Goal: Information Seeking & Learning: Learn about a topic

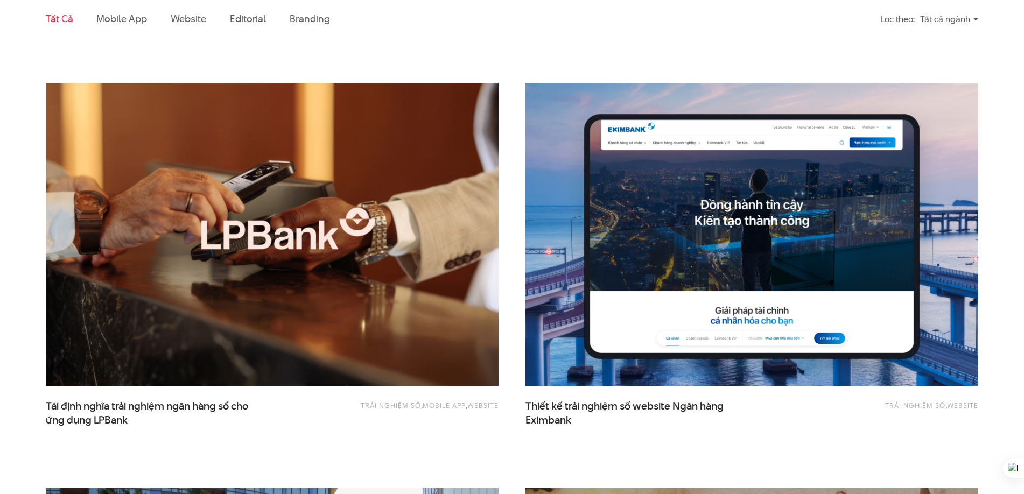
scroll to position [323, 0]
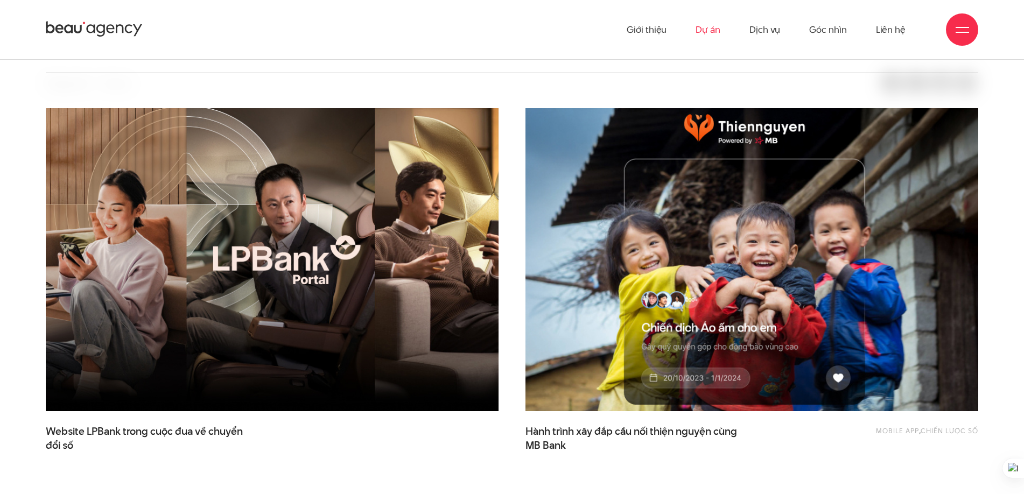
click at [573, 169] on img at bounding box center [752, 260] width 498 height 334
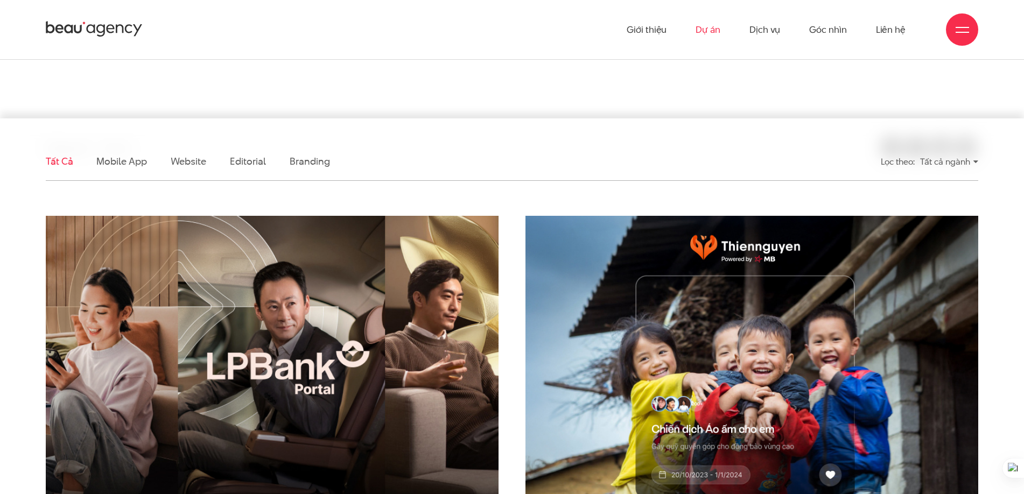
scroll to position [0, 0]
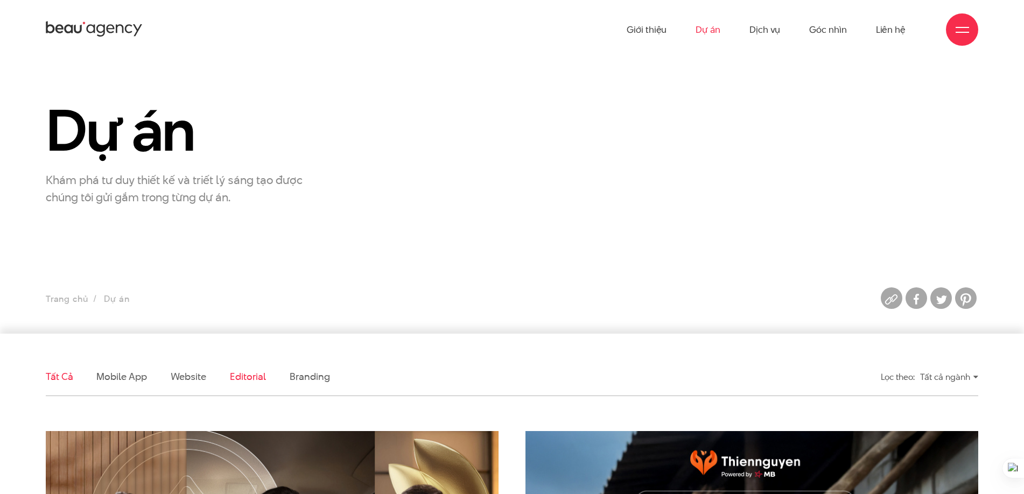
click at [259, 375] on link "Editorial" at bounding box center [248, 376] width 36 height 13
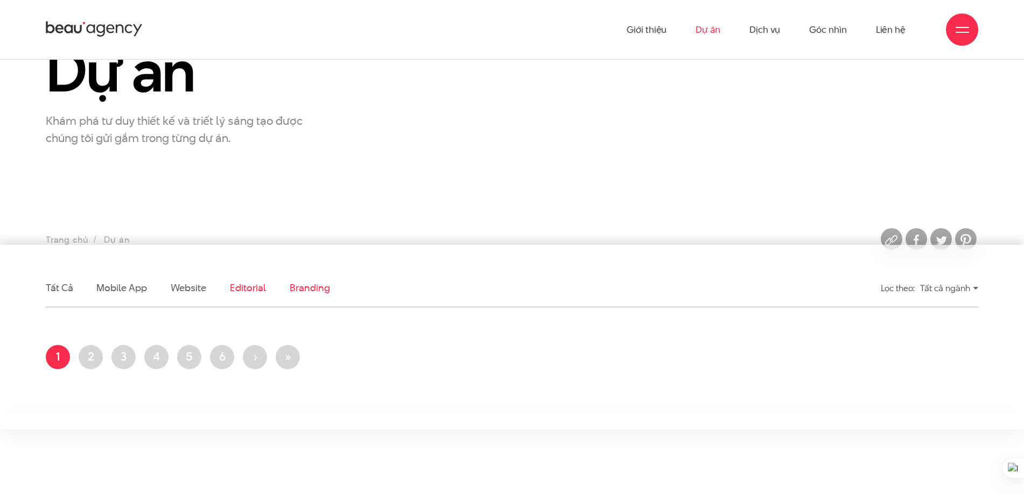
click at [313, 290] on link "Branding" at bounding box center [310, 287] width 40 height 13
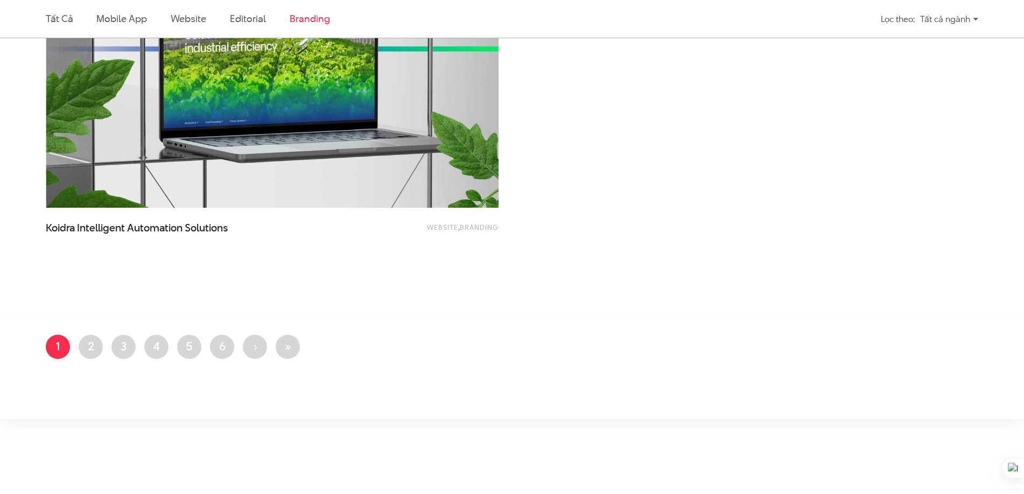
scroll to position [1057, 0]
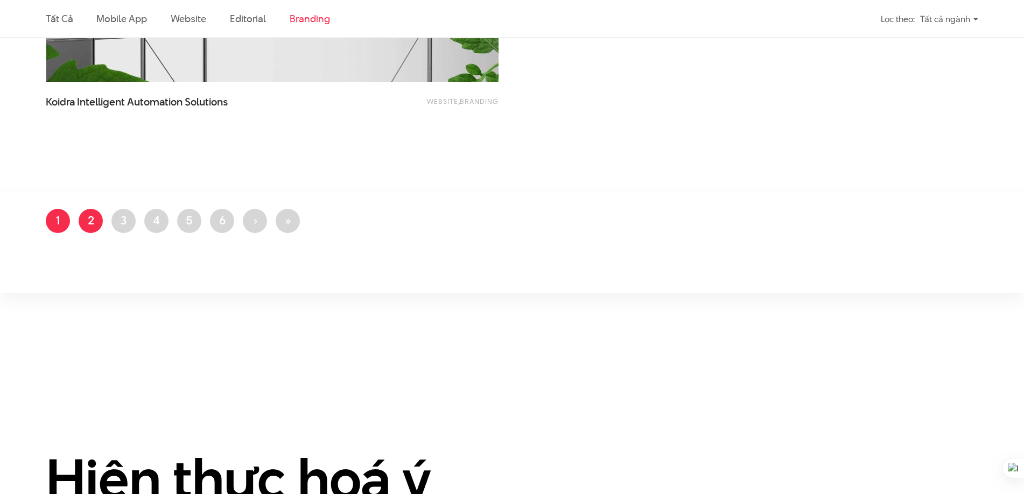
click at [79, 221] on link "Trang 2" at bounding box center [91, 221] width 24 height 24
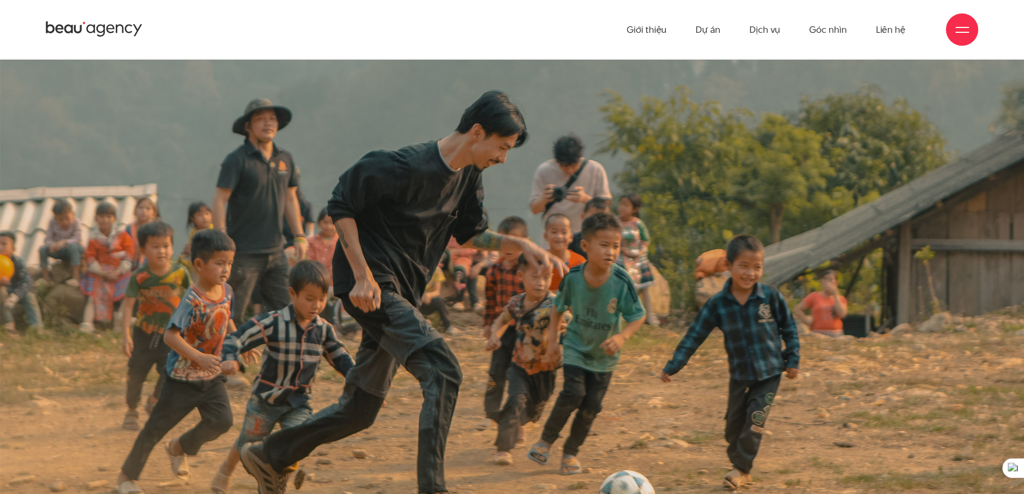
scroll to position [13077, 0]
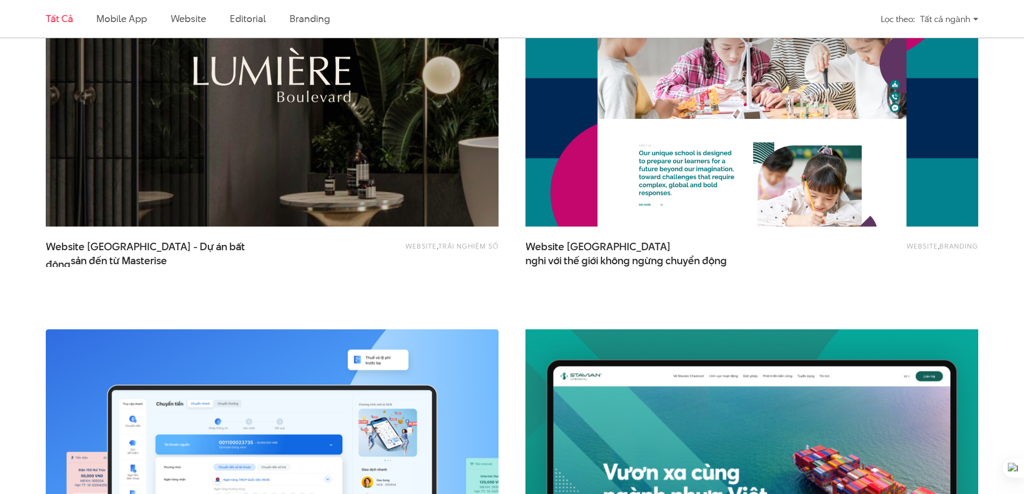
scroll to position [1507, 0]
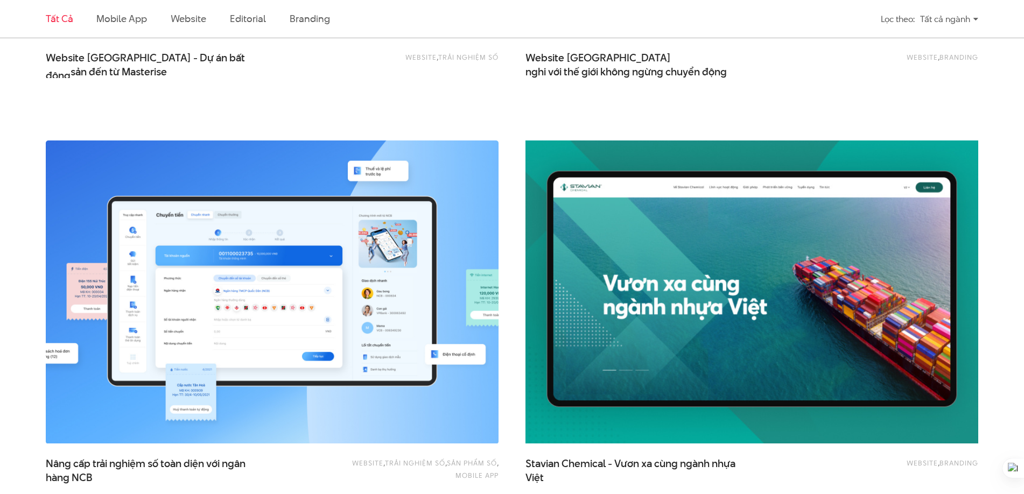
click at [505, 136] on div "Website , Trải nghiệm số , Sản phẩm số , Mobile app Nâng cấp trải nghiệm số toà…" at bounding box center [272, 331] width 480 height 408
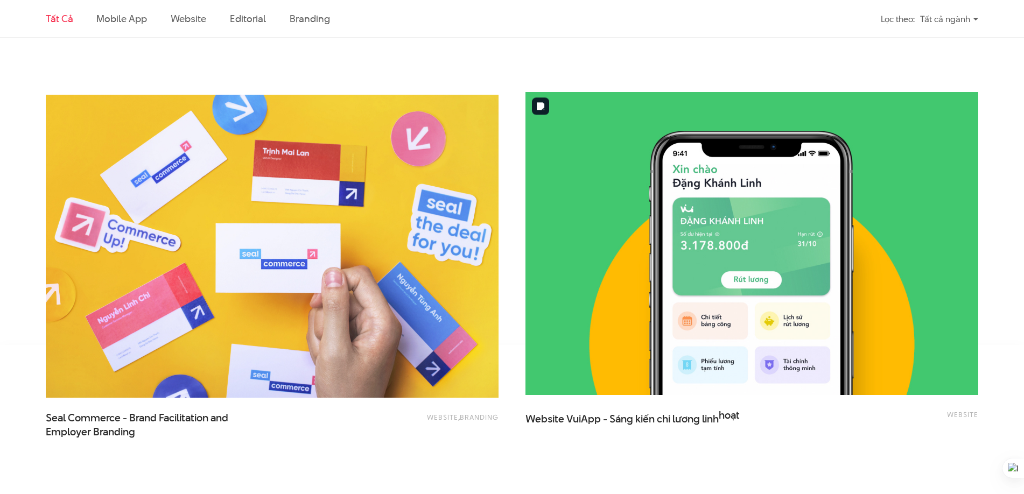
scroll to position [2368, 0]
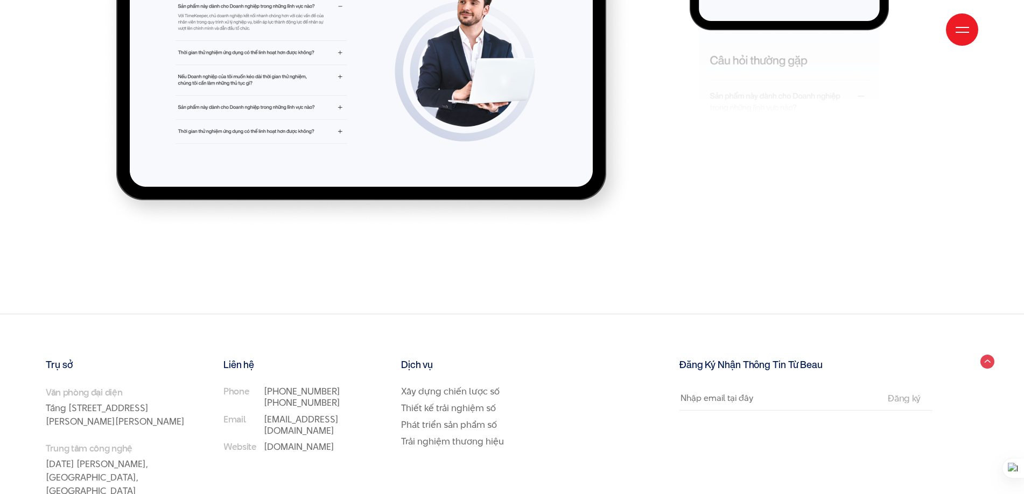
scroll to position [9289, 0]
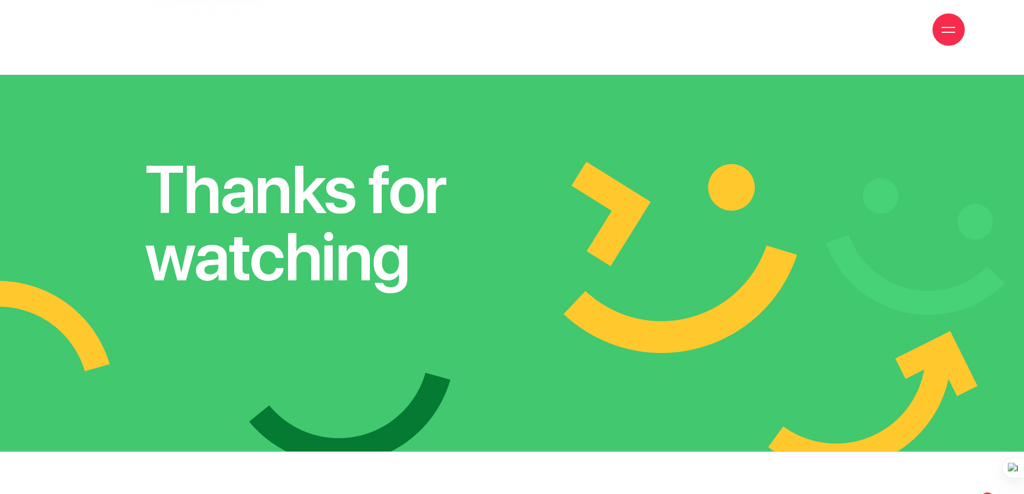
scroll to position [8242, 0]
